Goal: Browse casually: Explore the website without a specific task or goal

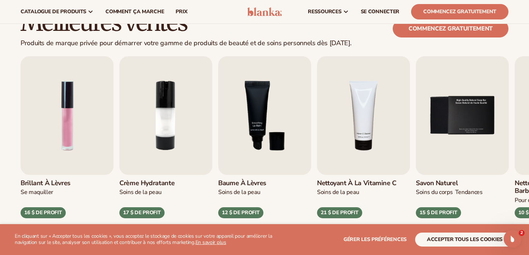
scroll to position [206, 0]
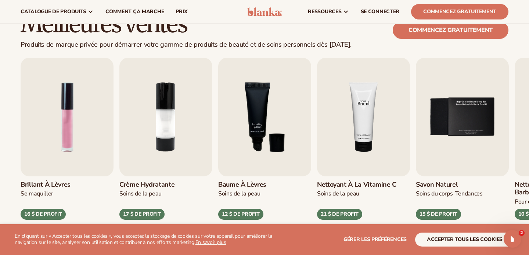
click at [357, 113] on img "4 / 9" at bounding box center [363, 117] width 93 height 119
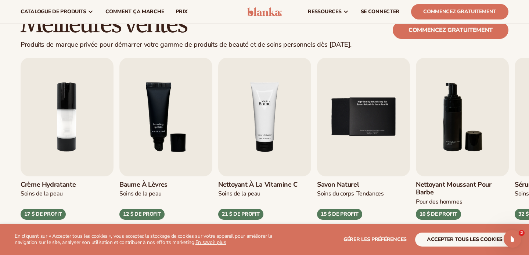
click at [291, 130] on img "4 / 9" at bounding box center [264, 117] width 93 height 119
click at [275, 123] on img "4 / 9" at bounding box center [264, 117] width 93 height 119
click at [244, 213] on font "21 $ DE PROFIT" at bounding box center [240, 213] width 37 height 7
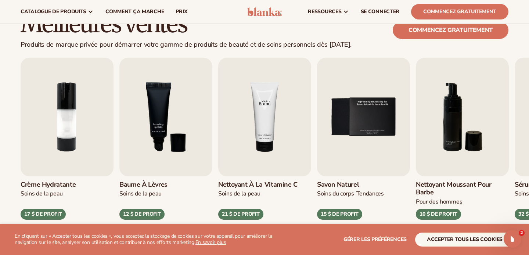
click at [247, 160] on img "4 / 9" at bounding box center [264, 117] width 93 height 119
click at [264, 139] on img "4 / 9" at bounding box center [264, 117] width 93 height 119
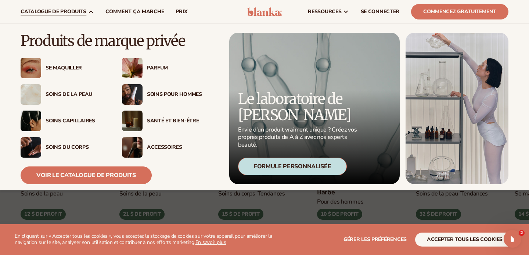
click at [165, 93] on font "Soins pour hommes" at bounding box center [174, 94] width 55 height 7
